Goal: Task Accomplishment & Management: Manage account settings

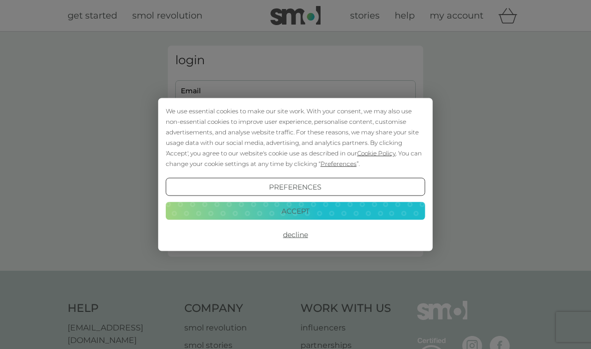
click at [316, 210] on button "Accept" at bounding box center [295, 210] width 259 height 18
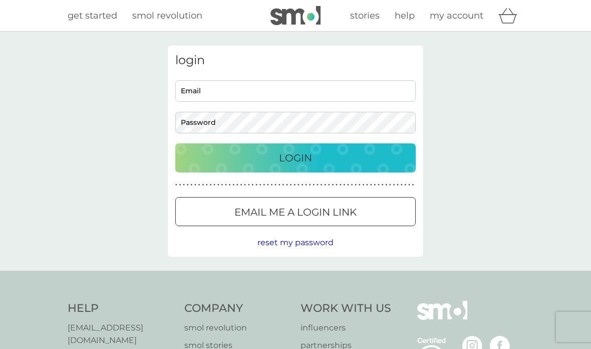
click at [202, 91] on input "Email" at bounding box center [295, 91] width 240 height 22
type input "bakw65@gmail.com"
click at [319, 155] on div "Login" at bounding box center [295, 158] width 220 height 16
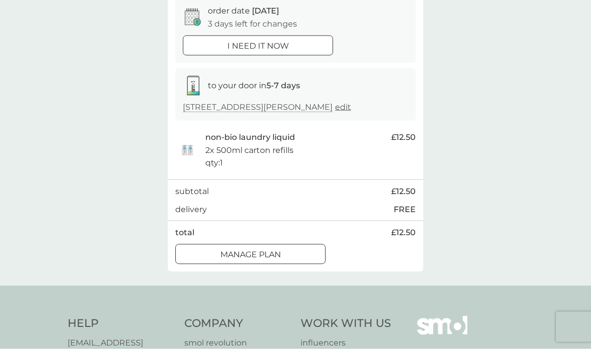
scroll to position [104, 0]
click at [279, 247] on p "Manage plan" at bounding box center [250, 253] width 61 height 13
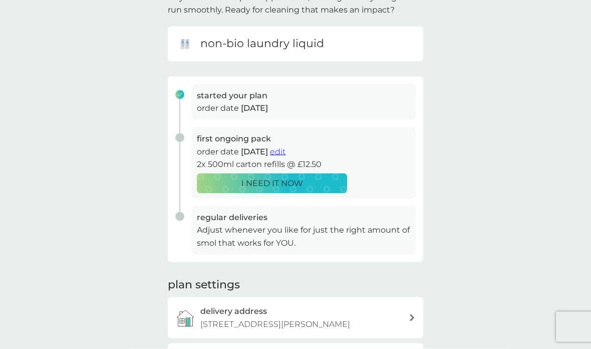
scroll to position [84, 0]
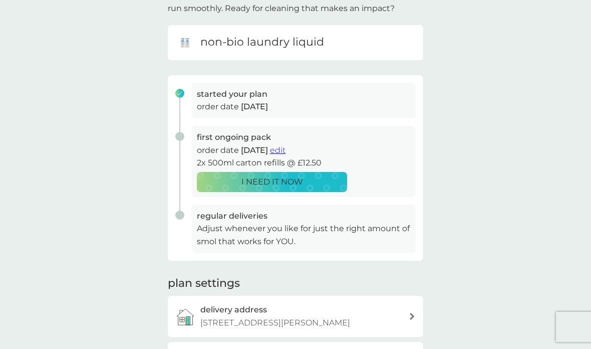
click at [286, 147] on span "edit" at bounding box center [278, 150] width 16 height 10
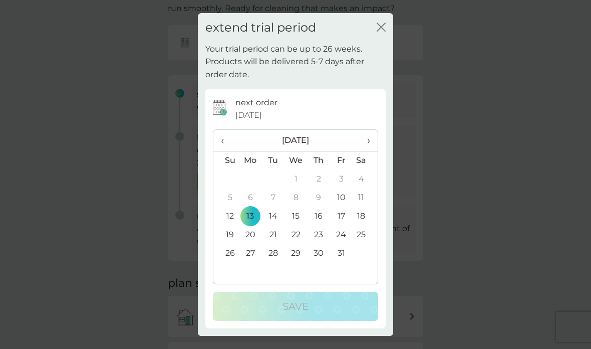
click at [369, 151] on span "›" at bounding box center [365, 140] width 10 height 21
click at [256, 244] on td "17" at bounding box center [250, 234] width 23 height 19
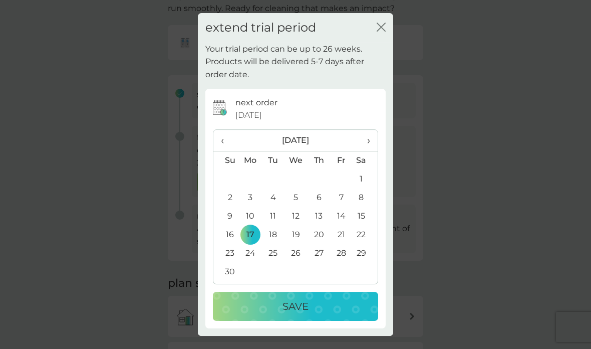
click at [313, 314] on div "Save" at bounding box center [295, 306] width 145 height 16
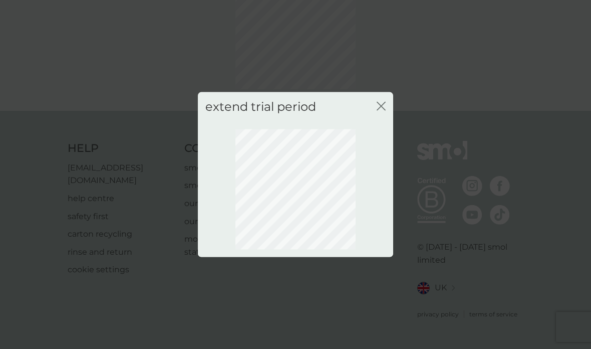
scroll to position [31, 0]
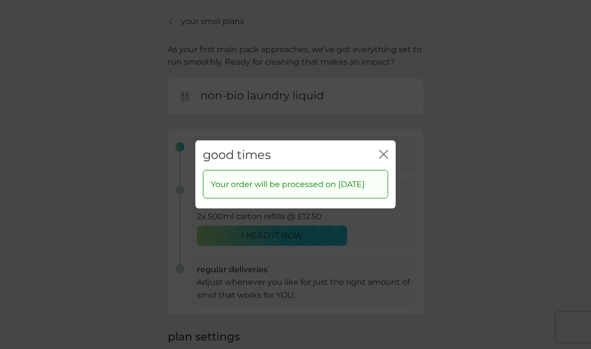
click at [387, 150] on icon "close" at bounding box center [386, 154] width 4 height 8
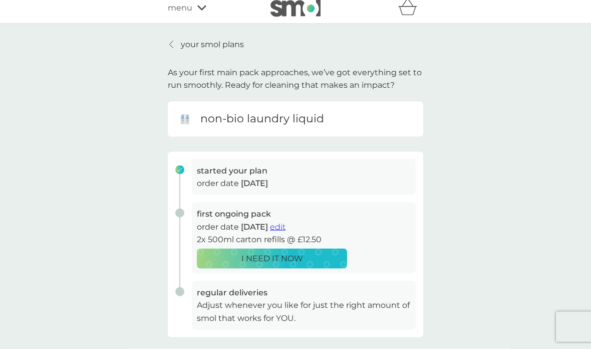
scroll to position [0, 0]
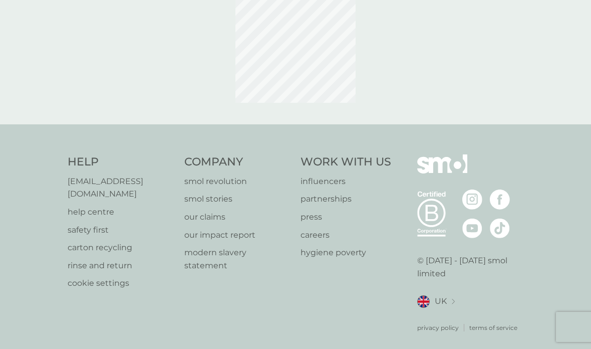
scroll to position [40, 0]
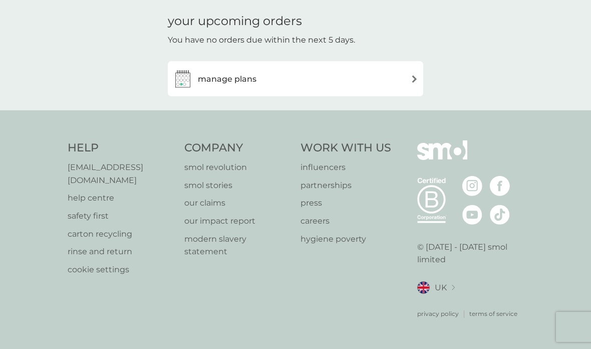
click at [411, 75] on img at bounding box center [415, 79] width 8 height 8
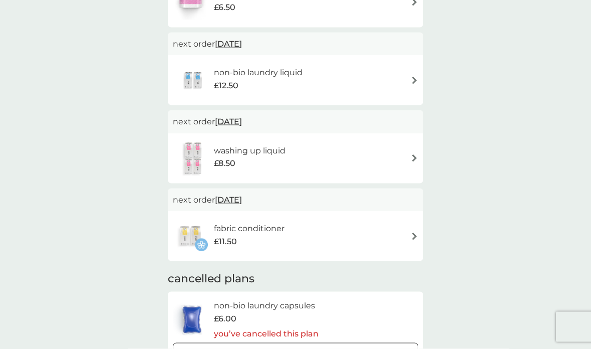
scroll to position [324, 0]
click at [413, 232] on img at bounding box center [415, 235] width 8 height 8
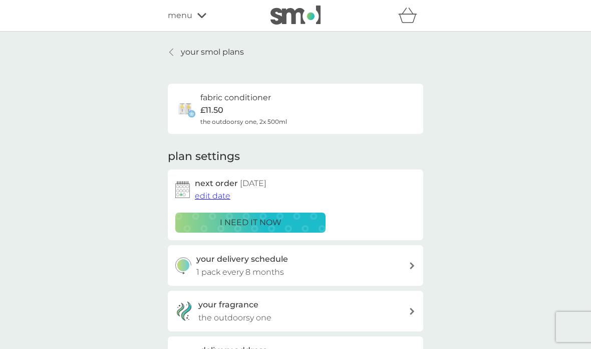
click at [224, 191] on span "edit date" at bounding box center [213, 196] width 36 height 10
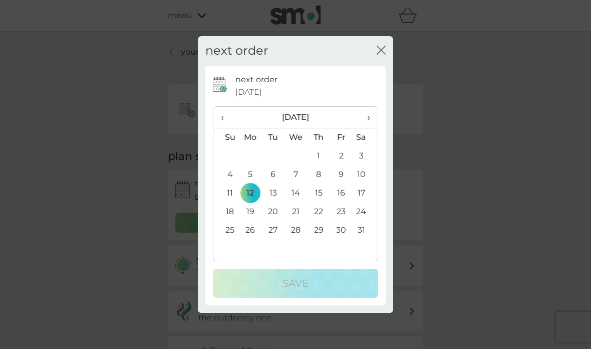
click at [225, 116] on span "‹" at bounding box center [226, 117] width 11 height 21
click at [254, 209] on td "17" at bounding box center [250, 211] width 23 height 19
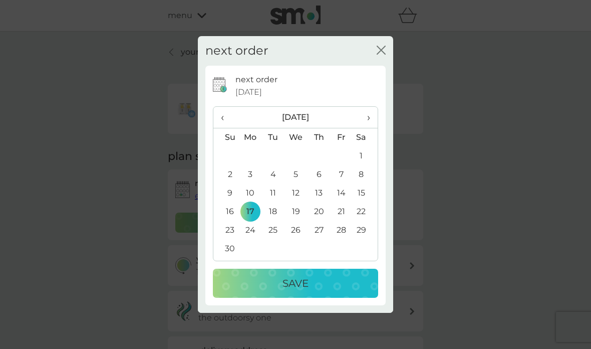
click at [313, 279] on div "Save" at bounding box center [295, 283] width 145 height 16
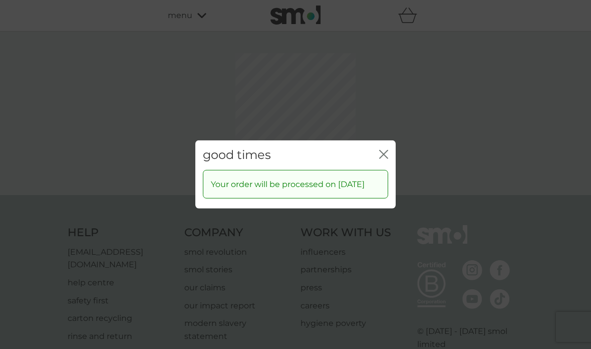
click at [387, 99] on div "good times close Your order will be processed on [DATE]" at bounding box center [295, 174] width 591 height 349
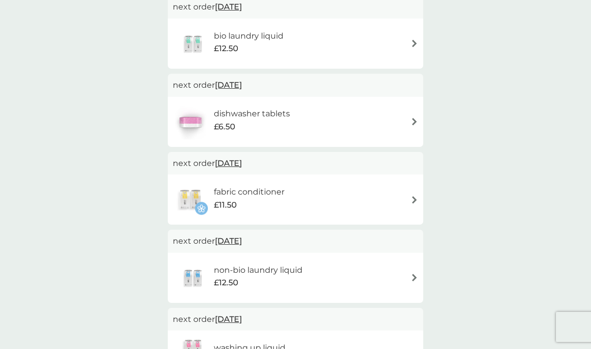
scroll to position [203, 0]
click at [417, 118] on img at bounding box center [415, 122] width 8 height 8
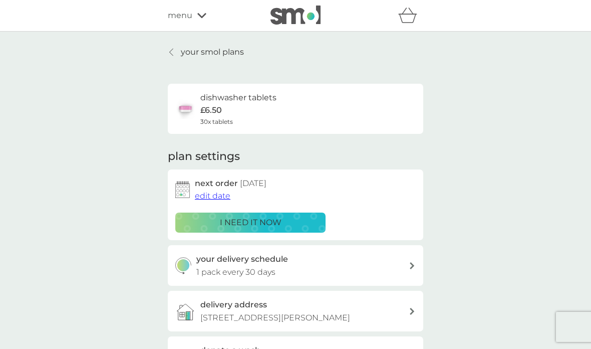
click at [220, 195] on span "edit date" at bounding box center [213, 196] width 36 height 10
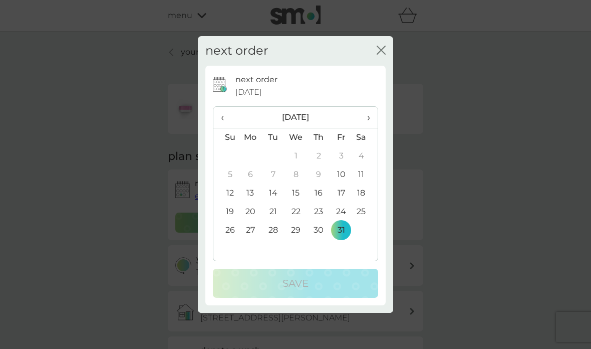
click at [372, 117] on th "›" at bounding box center [365, 118] width 25 height 22
click at [255, 212] on td "17" at bounding box center [250, 211] width 23 height 19
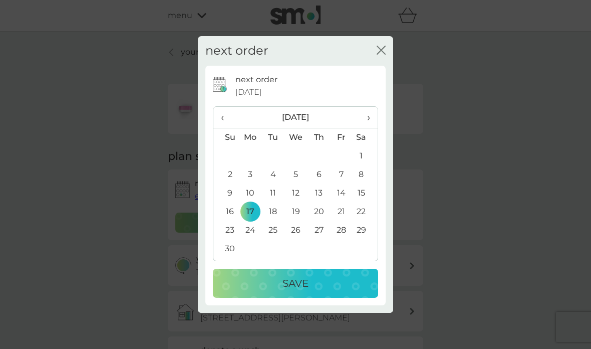
click at [314, 280] on div "Save" at bounding box center [295, 283] width 145 height 16
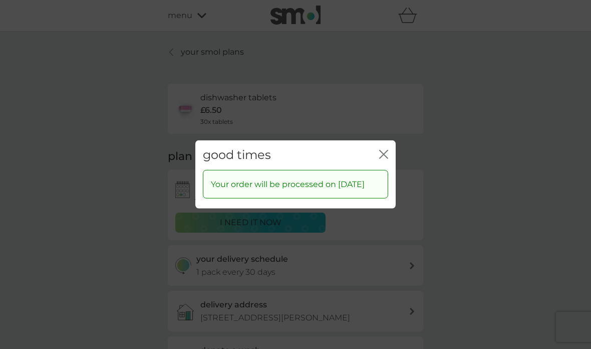
click at [388, 150] on icon "close" at bounding box center [383, 154] width 9 height 9
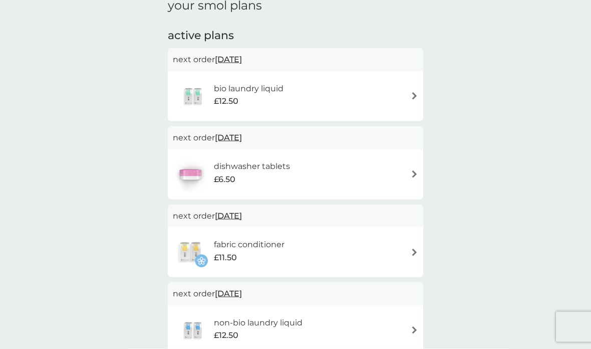
scroll to position [146, 0]
